Goal: Task Accomplishment & Management: Complete application form

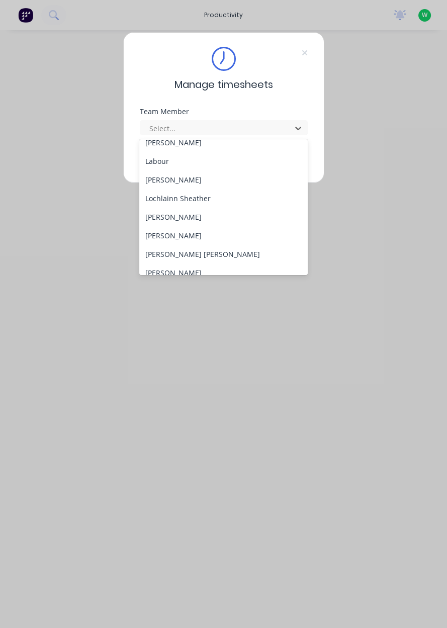
scroll to position [370, 0]
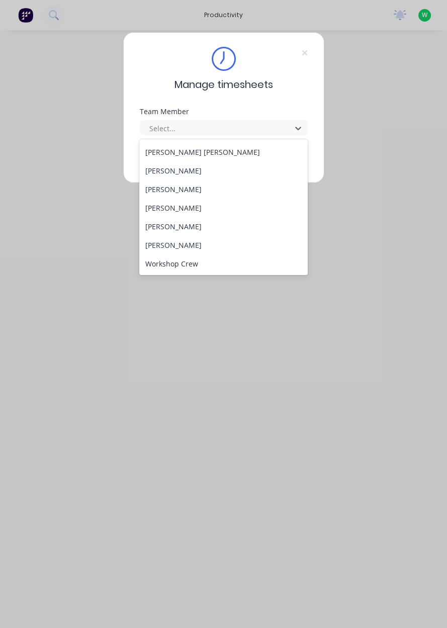
click at [207, 227] on div "[PERSON_NAME]" at bounding box center [223, 226] width 168 height 19
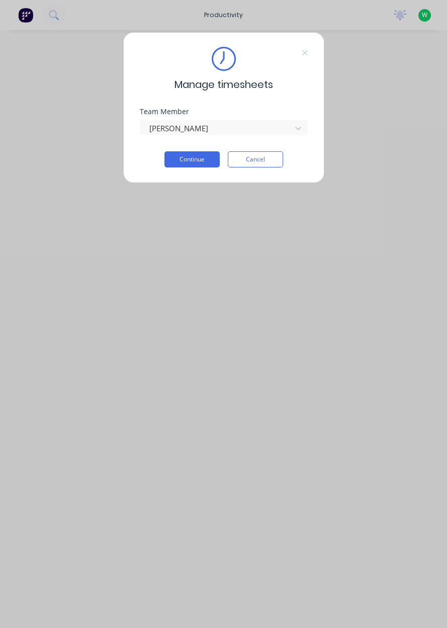
click at [199, 155] on button "Continue" at bounding box center [191, 159] width 55 height 16
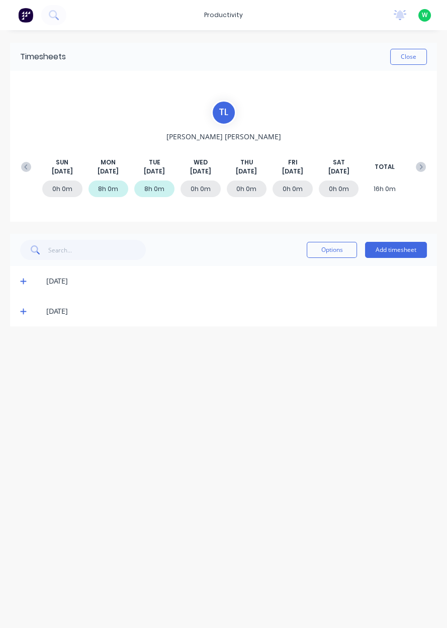
click at [22, 172] on button at bounding box center [26, 167] width 20 height 18
click at [23, 402] on icon at bounding box center [23, 402] width 6 height 6
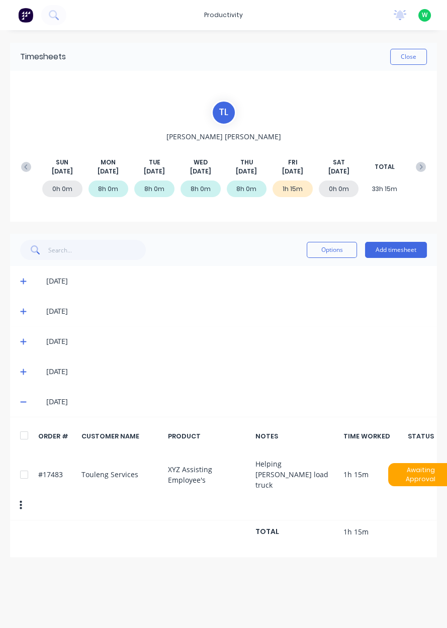
click at [407, 251] on button "Add timesheet" at bounding box center [396, 250] width 62 height 16
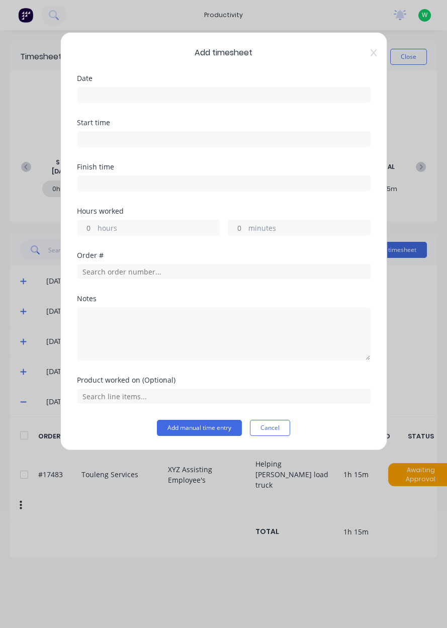
click at [292, 97] on input at bounding box center [223, 94] width 293 height 15
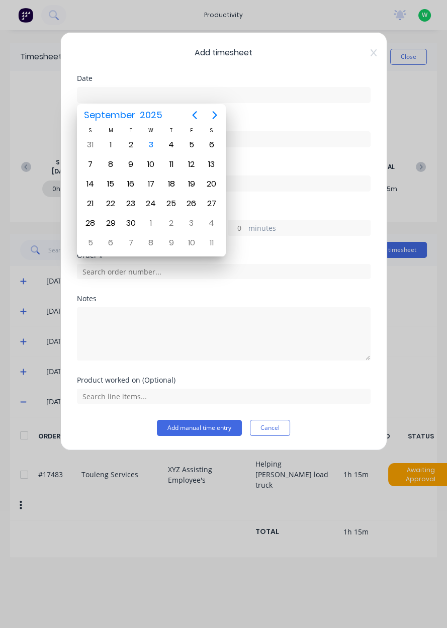
click at [200, 119] on icon "Previous page" at bounding box center [194, 115] width 12 height 12
click at [446, 333] on div "Add timesheet Date Start time Finish time Hours worked hours minutes Order # No…" at bounding box center [223, 314] width 447 height 628
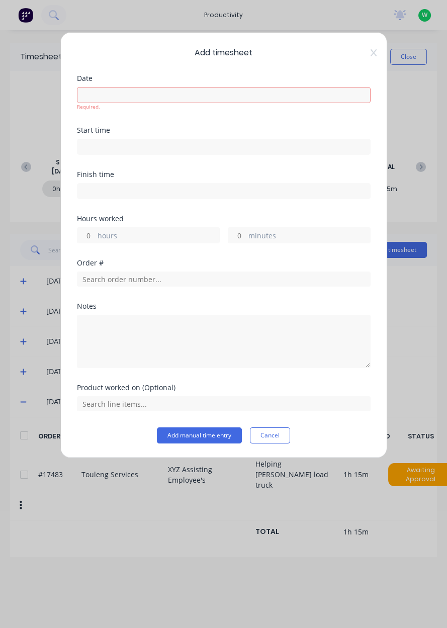
click at [282, 96] on input at bounding box center [223, 94] width 293 height 15
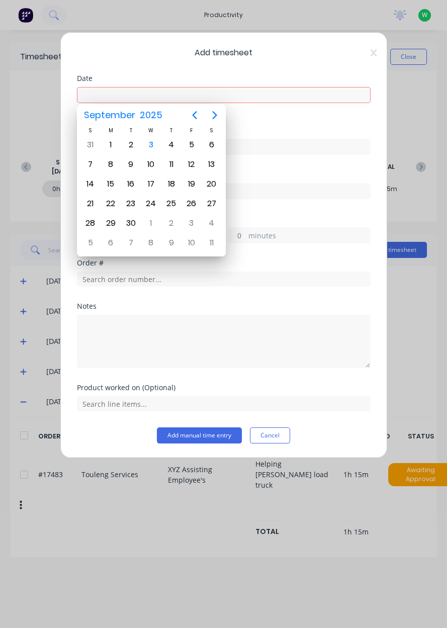
click at [195, 118] on icon "Previous page" at bounding box center [194, 116] width 5 height 8
click at [200, 151] on div "[DATE]" at bounding box center [191, 144] width 20 height 19
type input "[DATE]"
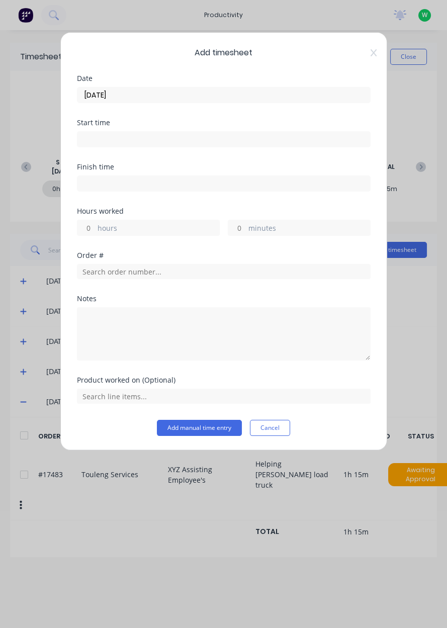
click at [198, 286] on div "Order #" at bounding box center [224, 273] width 294 height 43
click at [320, 274] on input "text" at bounding box center [224, 271] width 294 height 15
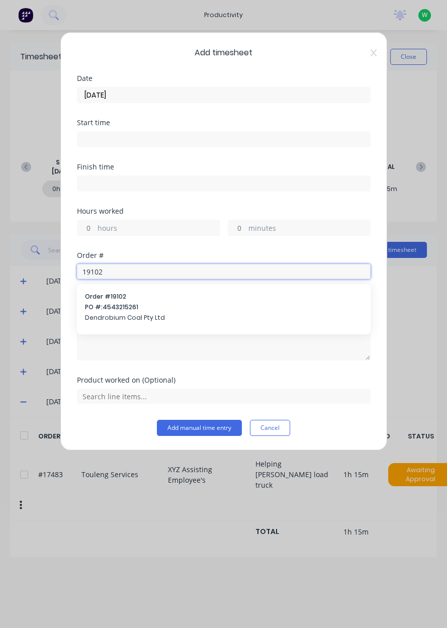
type input "19102"
click at [106, 314] on span "Dendrobium Coal Pty Ltd" at bounding box center [223, 317] width 277 height 9
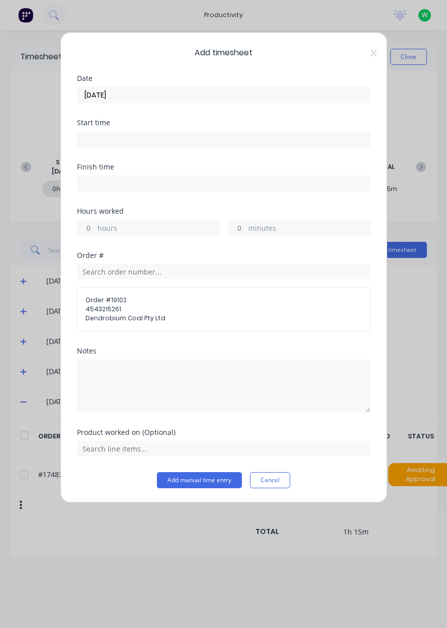
click at [98, 243] on div "Hours worked hours minutes" at bounding box center [224, 230] width 294 height 44
click at [98, 228] on label "hours" at bounding box center [159, 229] width 122 height 13
click at [95, 228] on input "hours" at bounding box center [86, 227] width 18 height 15
type input "6.75"
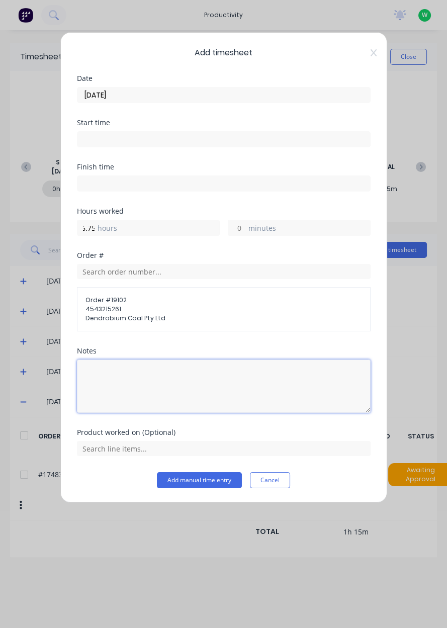
click at [115, 373] on textarea at bounding box center [224, 385] width 294 height 53
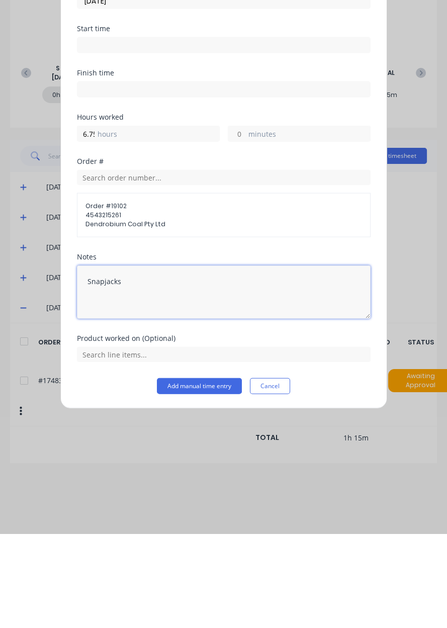
type textarea "Snapjacks"
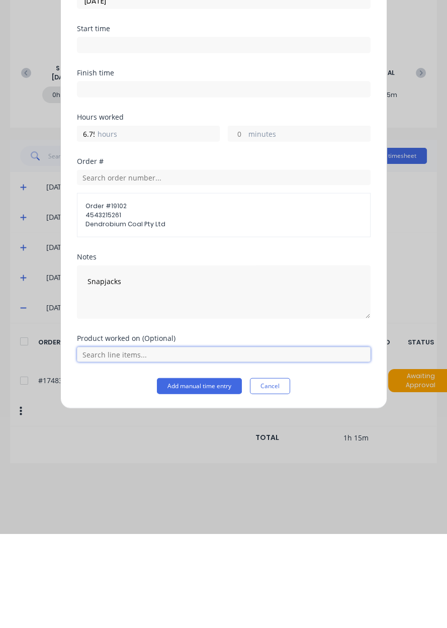
click at [249, 451] on input "text" at bounding box center [224, 448] width 294 height 15
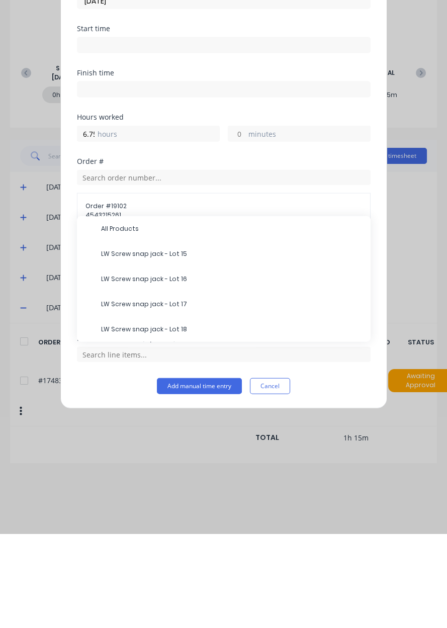
click at [213, 348] on span "LW Screw snap jack - Lot 15" at bounding box center [231, 347] width 261 height 9
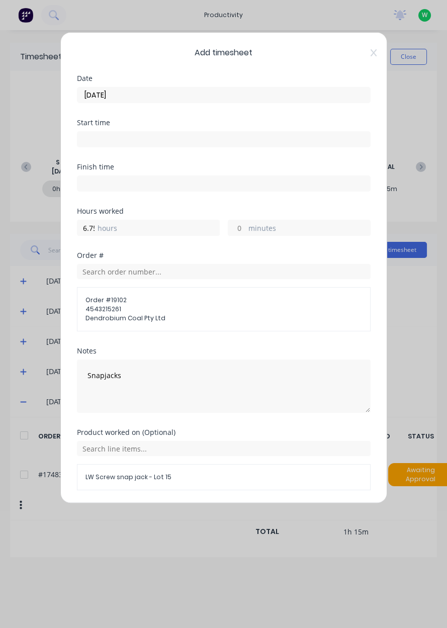
click at [189, 510] on button "Add manual time entry" at bounding box center [199, 514] width 85 height 16
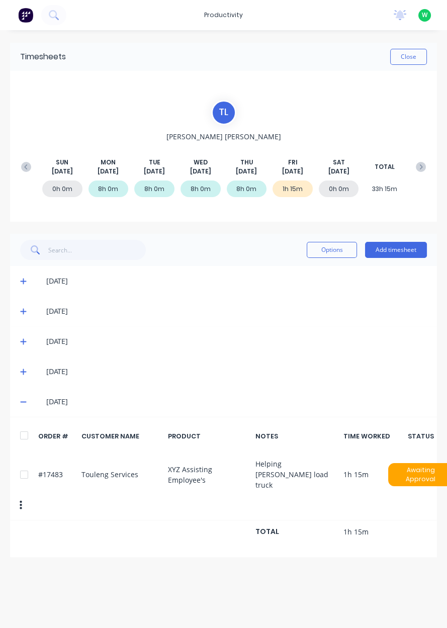
click at [417, 163] on icon at bounding box center [421, 167] width 10 height 10
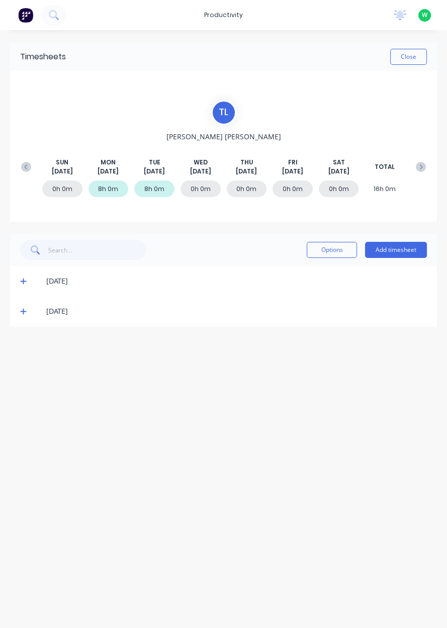
click at [27, 169] on icon at bounding box center [26, 167] width 10 height 10
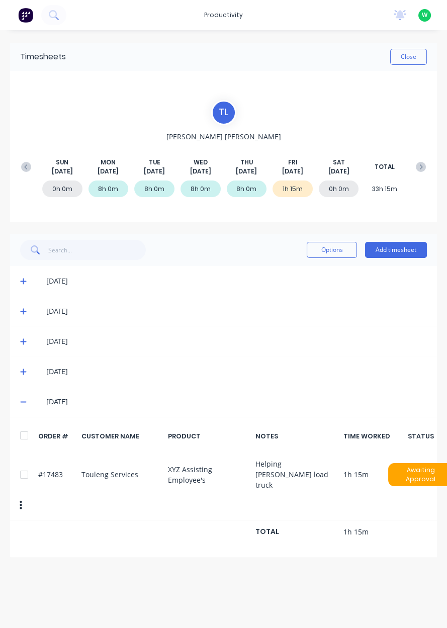
scroll to position [8, 0]
click at [21, 162] on icon at bounding box center [26, 167] width 10 height 10
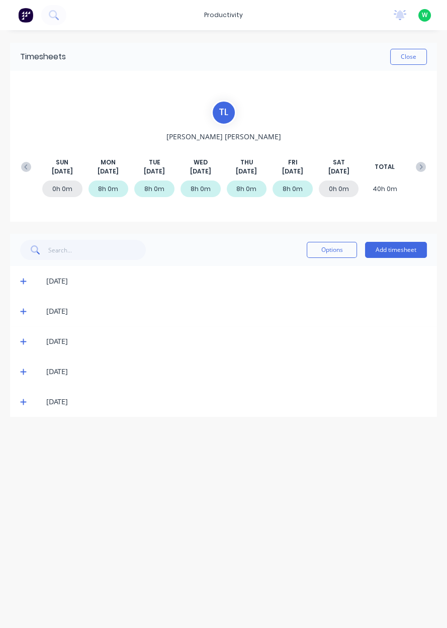
click at [20, 163] on button at bounding box center [26, 167] width 20 height 18
click at [20, 162] on button at bounding box center [26, 167] width 20 height 18
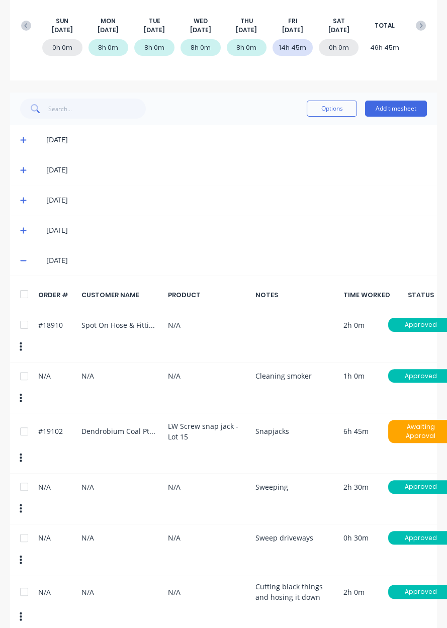
scroll to position [0, 0]
click at [24, 455] on button "button" at bounding box center [21, 458] width 24 height 18
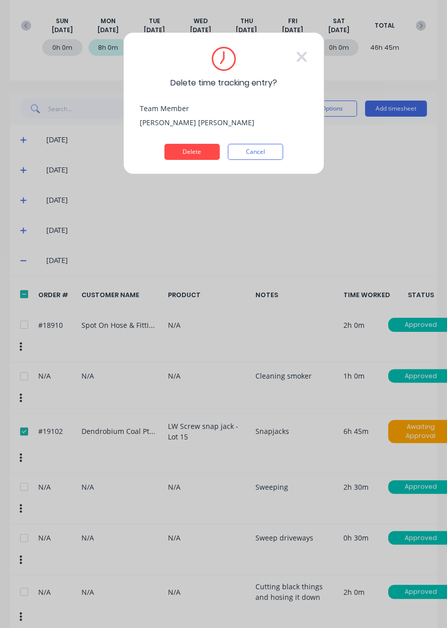
click at [184, 151] on button "Delete" at bounding box center [191, 152] width 55 height 16
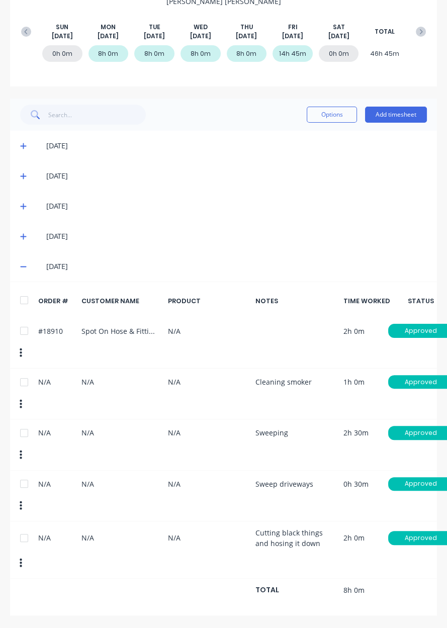
scroll to position [84, 0]
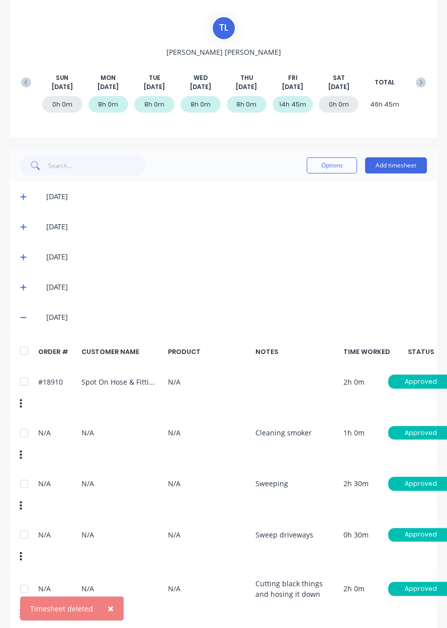
click at [419, 88] on button at bounding box center [421, 82] width 20 height 18
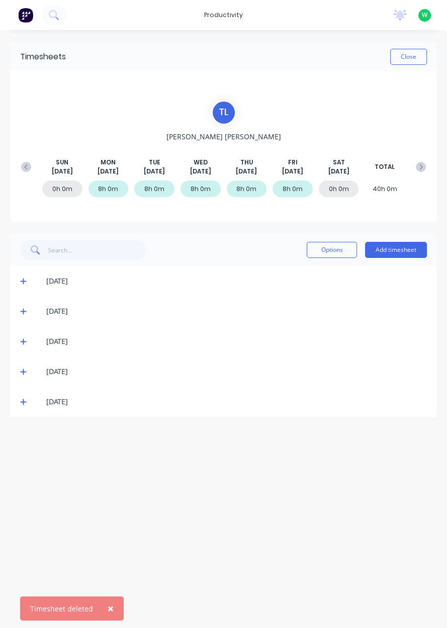
click at [426, 98] on div "T L [PERSON_NAME][DATE] [DATE] [DATE] [DATE] [DATE] [DATE] [DATE] TOTAL 0h 0m 8…" at bounding box center [223, 146] width 427 height 151
click at [422, 98] on div "T L [PERSON_NAME][DATE] [DATE] [DATE] [DATE] [DATE] [DATE] [DATE] TOTAL 0h 0m 8…" at bounding box center [223, 146] width 427 height 151
click at [427, 172] on button at bounding box center [421, 167] width 20 height 18
click at [424, 173] on button at bounding box center [421, 167] width 20 height 18
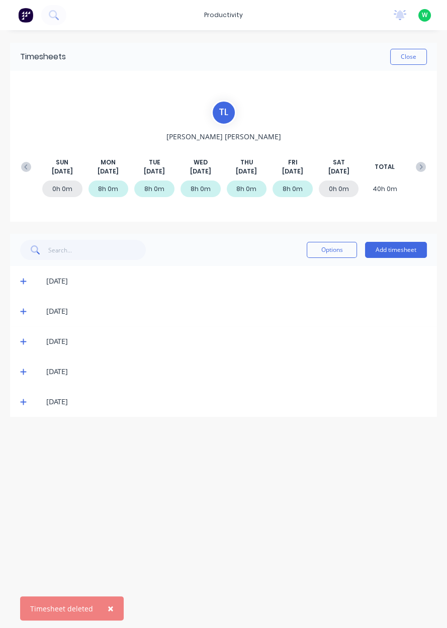
click at [428, 170] on button at bounding box center [421, 167] width 20 height 18
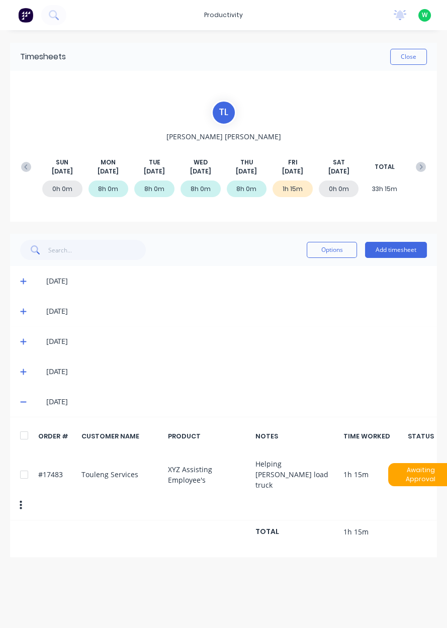
click at [407, 249] on button "Add timesheet" at bounding box center [396, 250] width 62 height 16
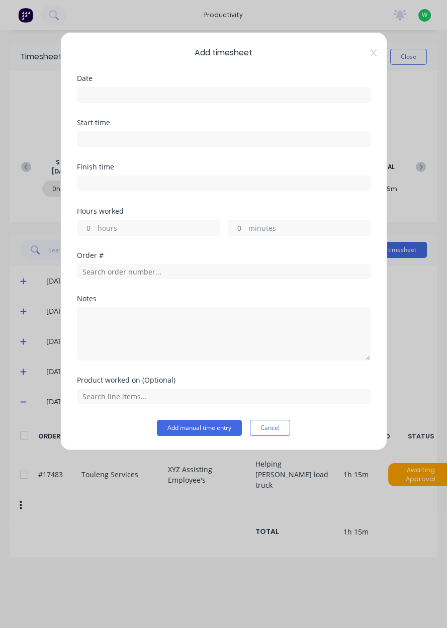
click at [310, 92] on input at bounding box center [223, 94] width 293 height 15
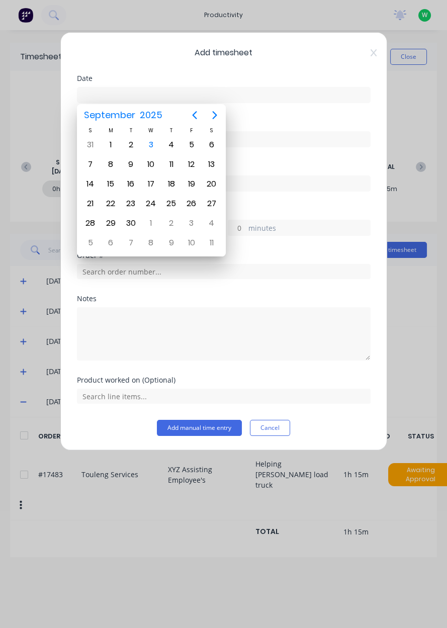
click at [153, 148] on div "3" at bounding box center [150, 144] width 15 height 15
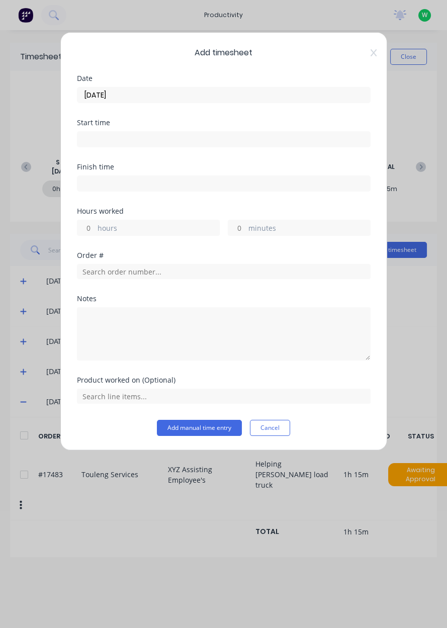
click at [262, 95] on input "[DATE]" at bounding box center [223, 94] width 293 height 15
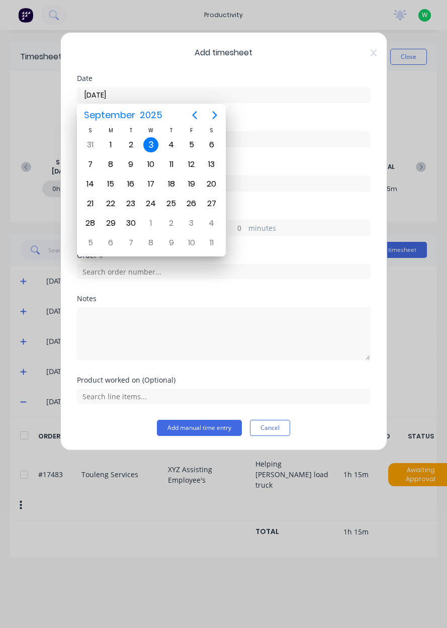
click at [188, 118] on icon "Previous page" at bounding box center [194, 115] width 12 height 12
click at [218, 119] on icon "Next page" at bounding box center [215, 115] width 12 height 12
click at [191, 116] on icon "Previous page" at bounding box center [194, 115] width 12 height 12
click at [195, 225] on div "29" at bounding box center [191, 223] width 15 height 15
type input "[DATE]"
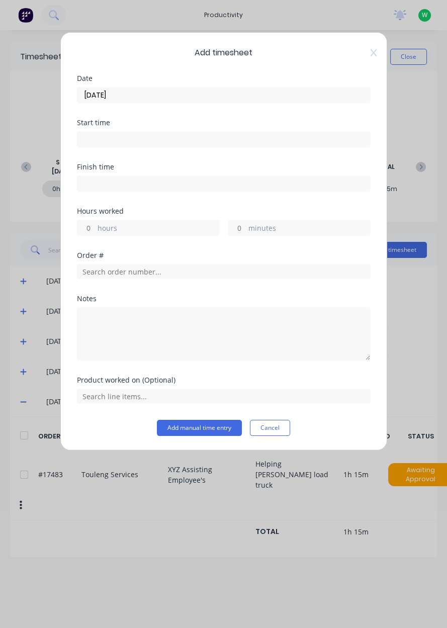
click at [173, 231] on label "hours" at bounding box center [159, 229] width 122 height 13
click at [95, 231] on input "hours" at bounding box center [86, 227] width 18 height 15
type input "6.75"
click at [158, 274] on input "text" at bounding box center [224, 271] width 294 height 15
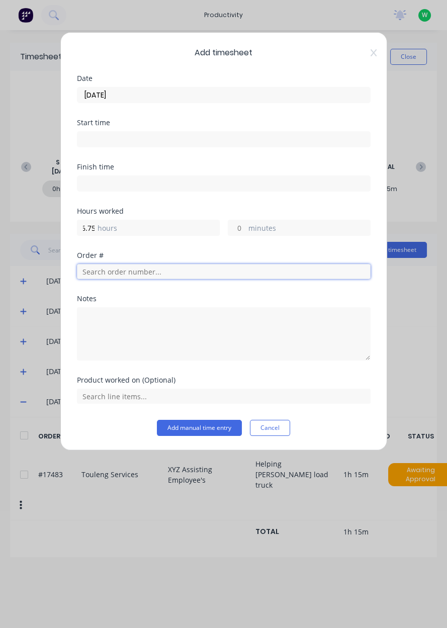
scroll to position [0, 0]
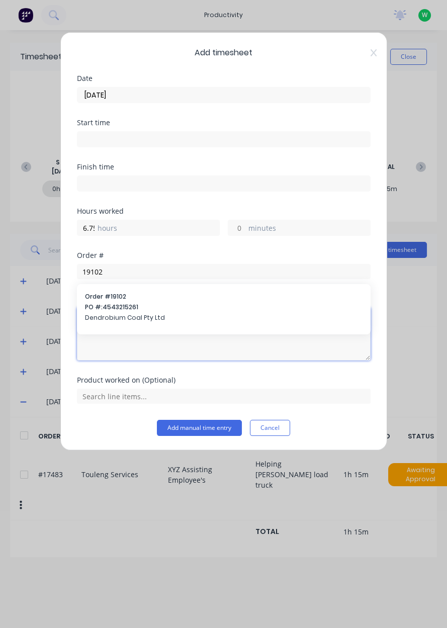
click at [193, 318] on textarea at bounding box center [224, 333] width 294 height 53
click at [207, 300] on div "Notes" at bounding box center [224, 298] width 294 height 7
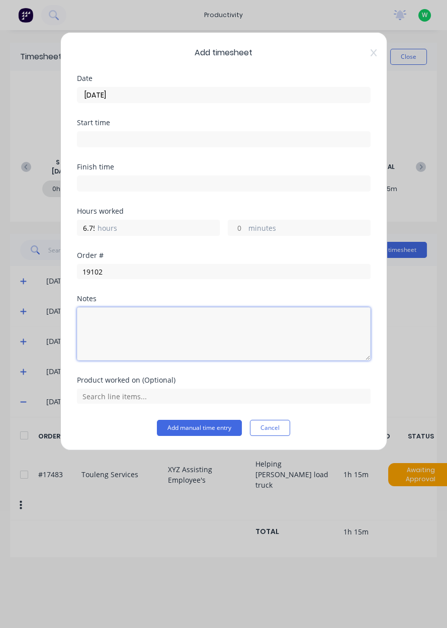
click at [184, 353] on textarea at bounding box center [224, 333] width 294 height 53
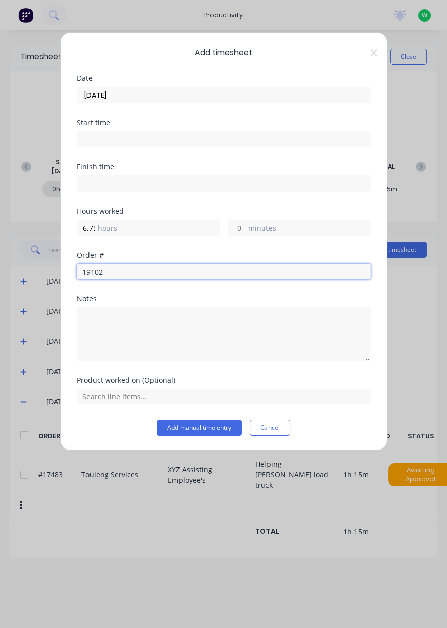
click at [207, 271] on input "19102" at bounding box center [224, 271] width 294 height 15
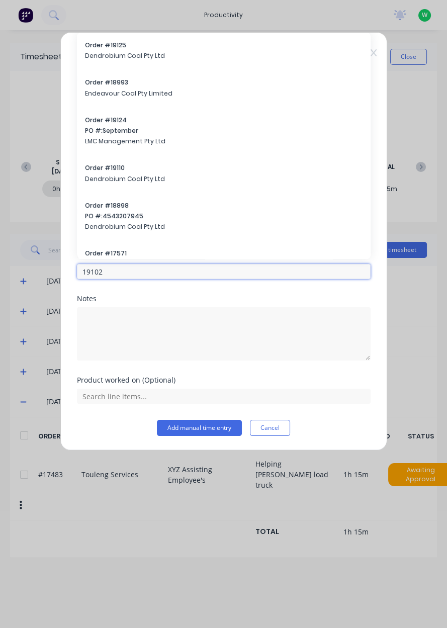
click at [212, 265] on input "19102" at bounding box center [224, 271] width 294 height 15
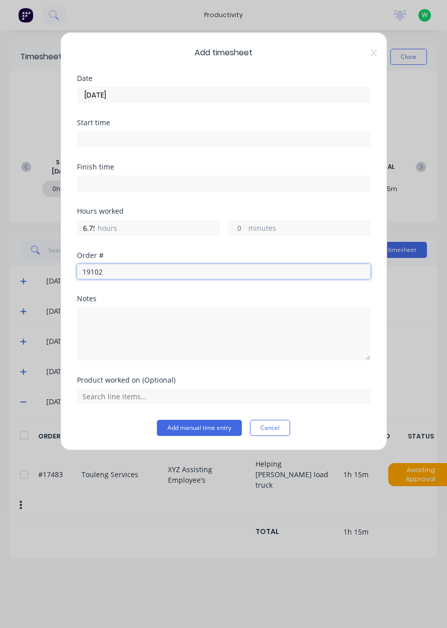
click at [223, 273] on input "19102" at bounding box center [224, 271] width 294 height 15
type input "19102"
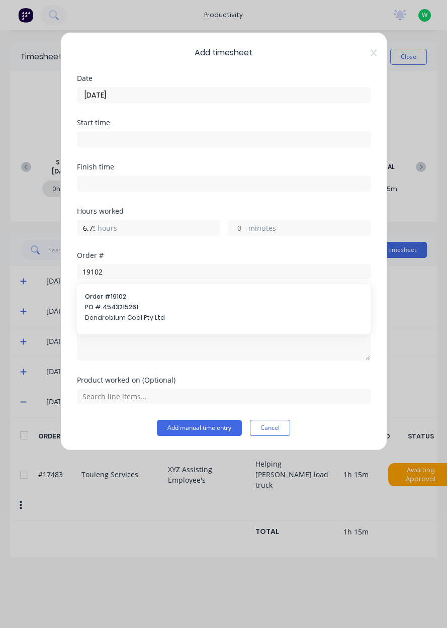
click at [173, 314] on span "Dendrobium Coal Pty Ltd" at bounding box center [223, 317] width 277 height 9
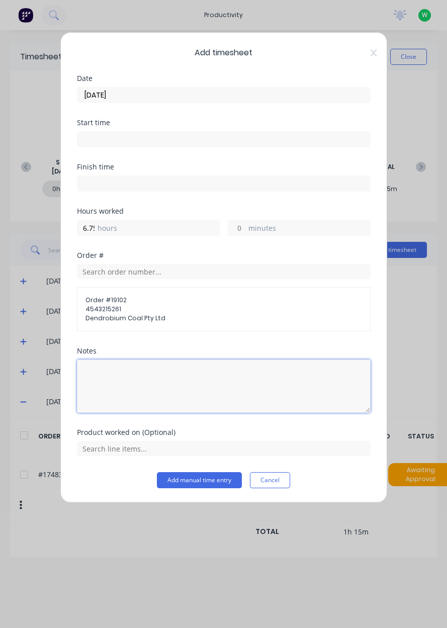
click at [208, 409] on textarea at bounding box center [224, 385] width 294 height 53
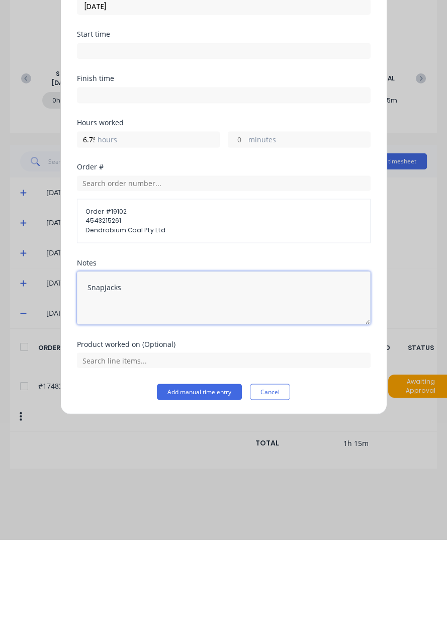
type textarea "Snapjacks"
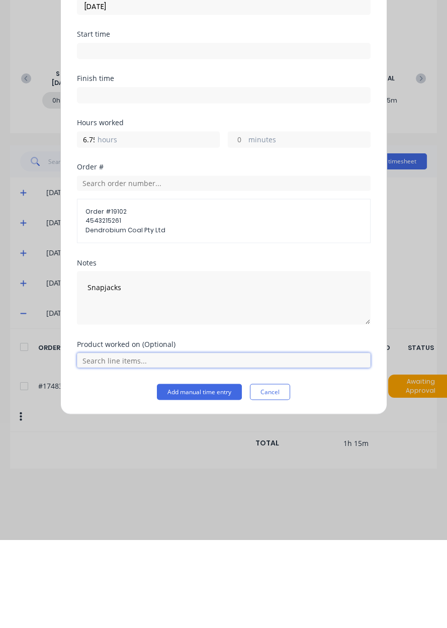
click at [325, 445] on input "text" at bounding box center [224, 448] width 294 height 15
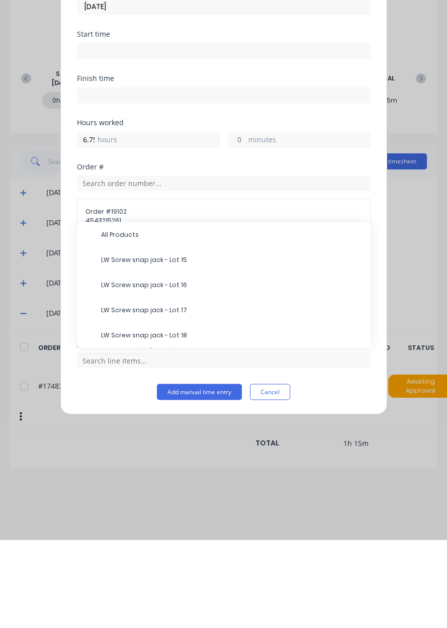
click at [254, 348] on span "LW Screw snap jack - Lot 15" at bounding box center [231, 347] width 261 height 9
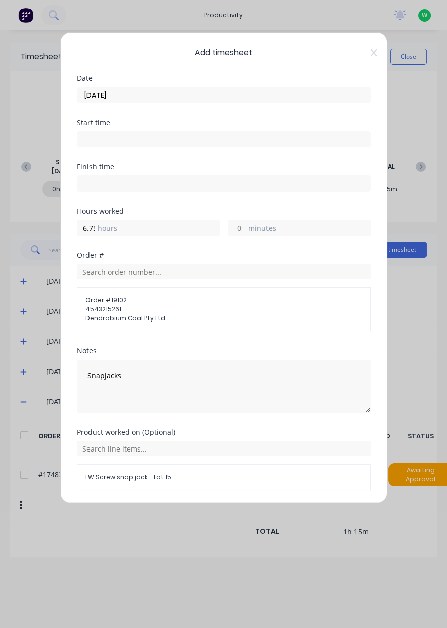
click at [211, 514] on button "Add manual time entry" at bounding box center [199, 514] width 85 height 16
